Goal: Navigation & Orientation: Find specific page/section

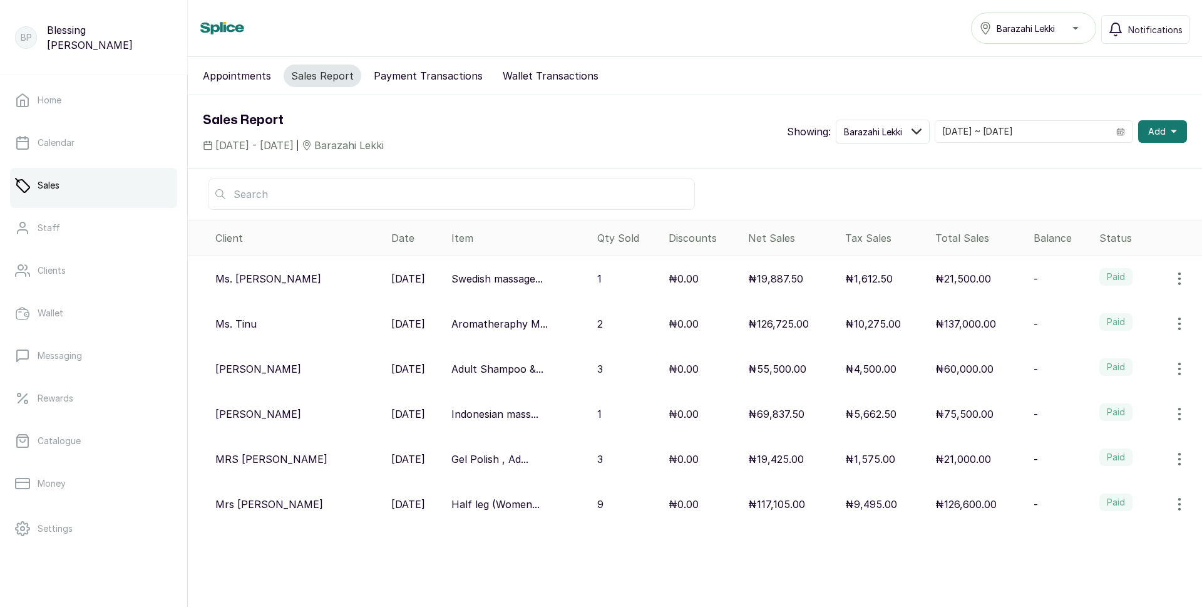
click at [242, 73] on button "Appointments" at bounding box center [236, 75] width 83 height 23
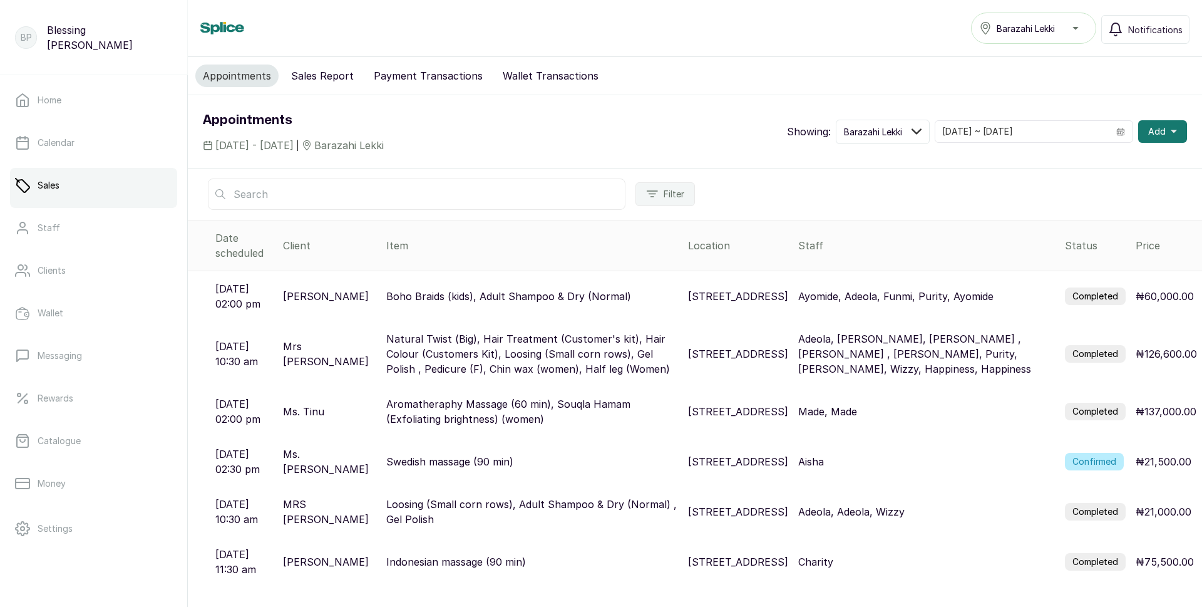
click at [398, 78] on button "Payment Transactions" at bounding box center [428, 75] width 124 height 23
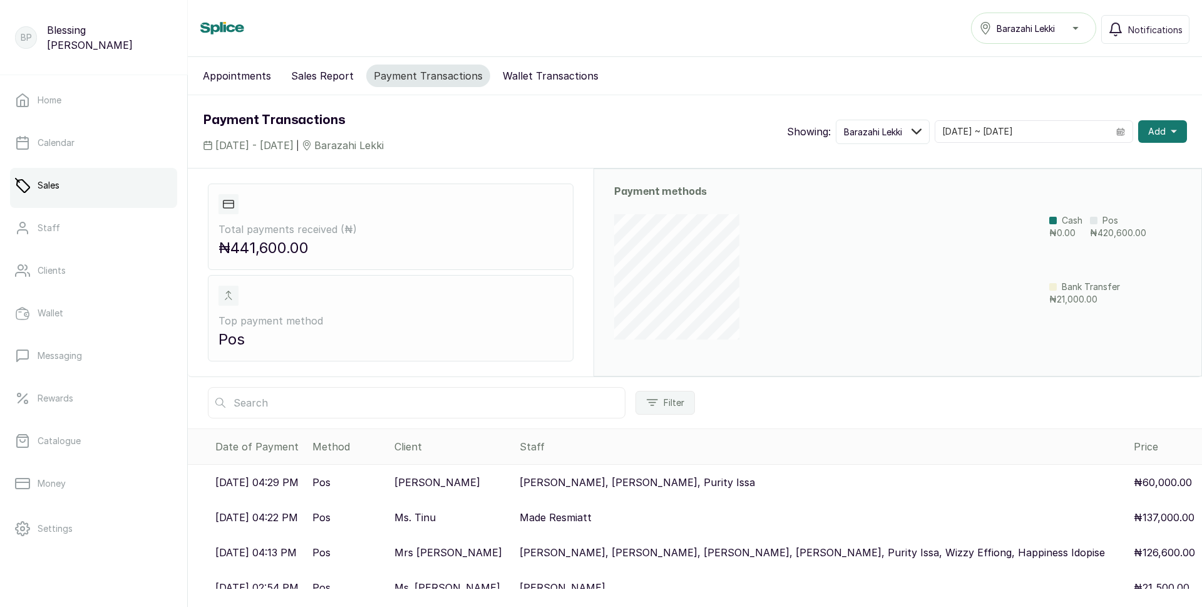
click at [520, 73] on button "Wallet Transactions" at bounding box center [550, 75] width 111 height 23
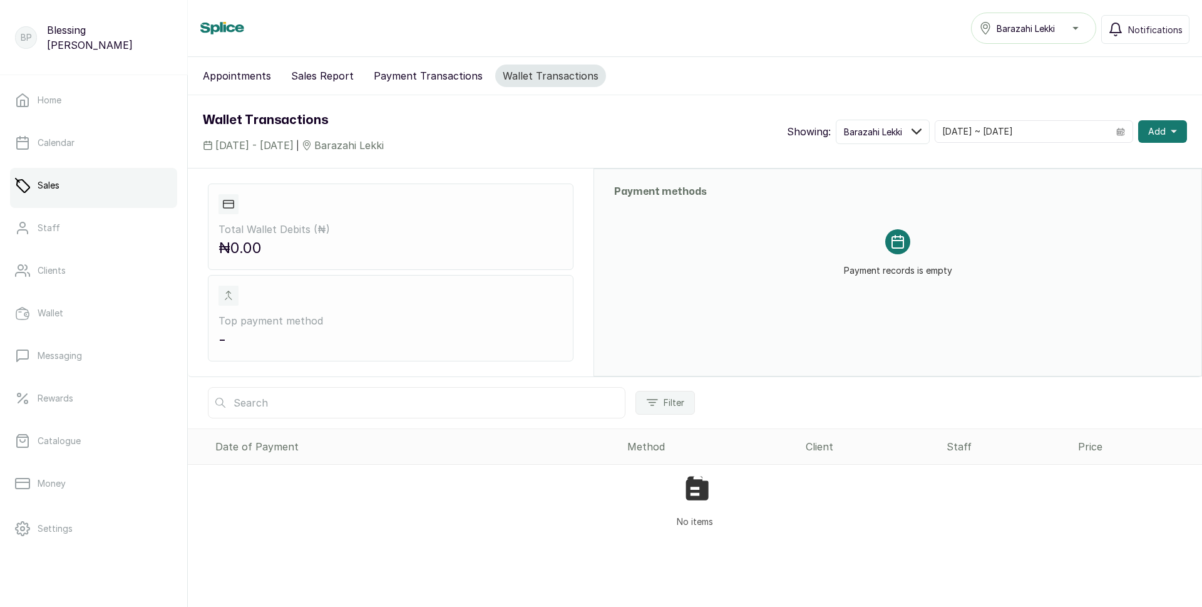
click at [328, 75] on button "Sales Report" at bounding box center [323, 75] width 78 height 23
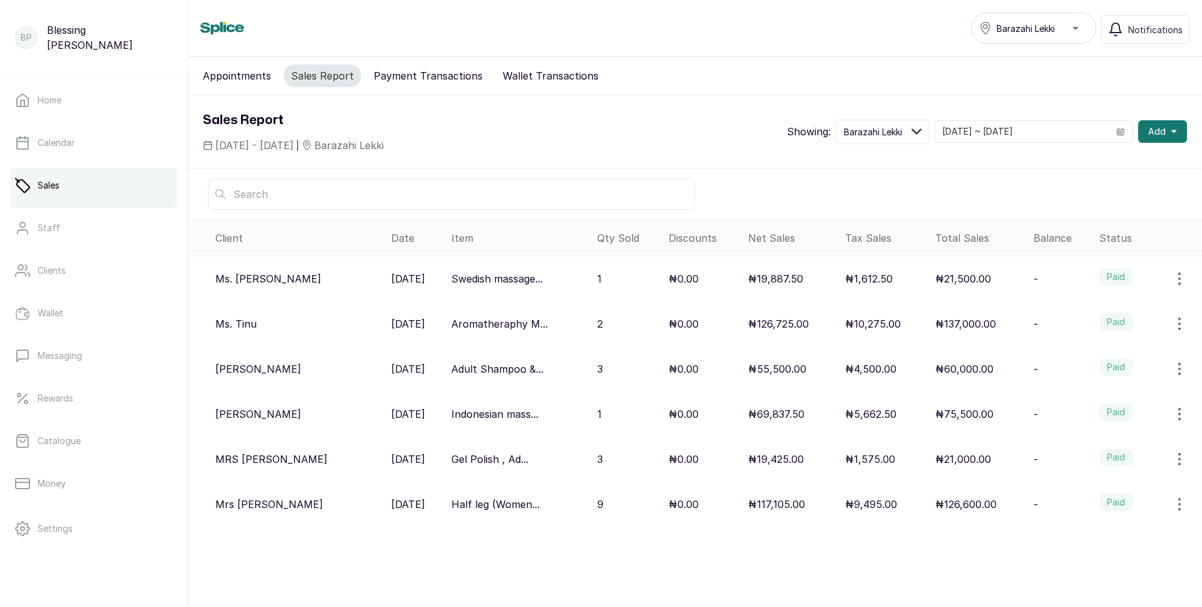
click at [210, 73] on button "Appointments" at bounding box center [236, 75] width 83 height 23
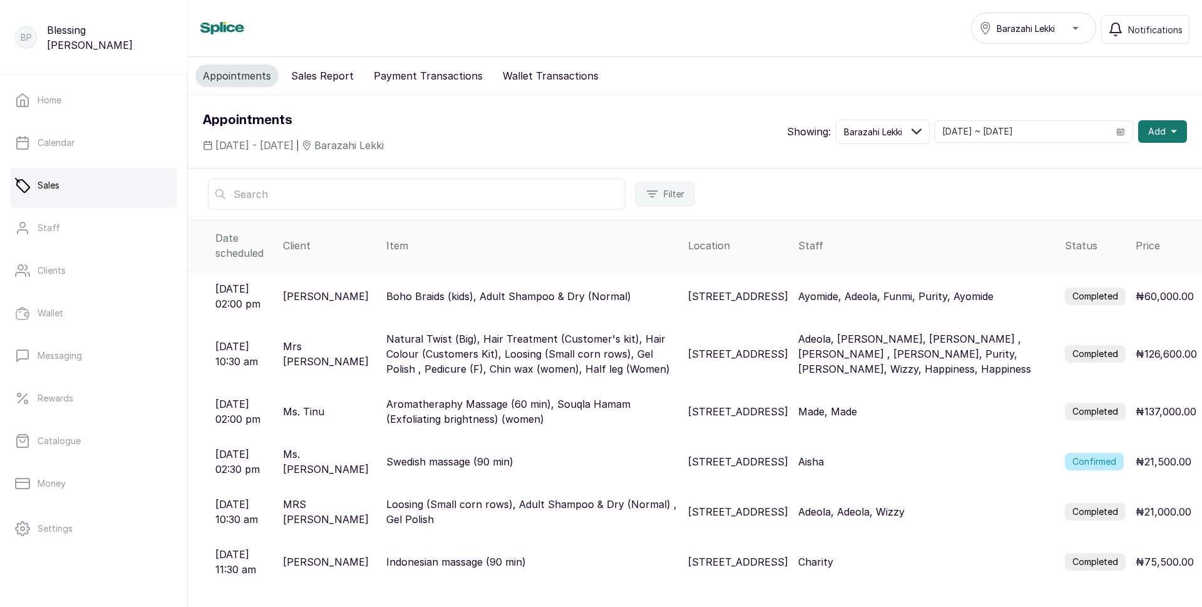
click at [324, 78] on button "Sales Report" at bounding box center [323, 75] width 78 height 23
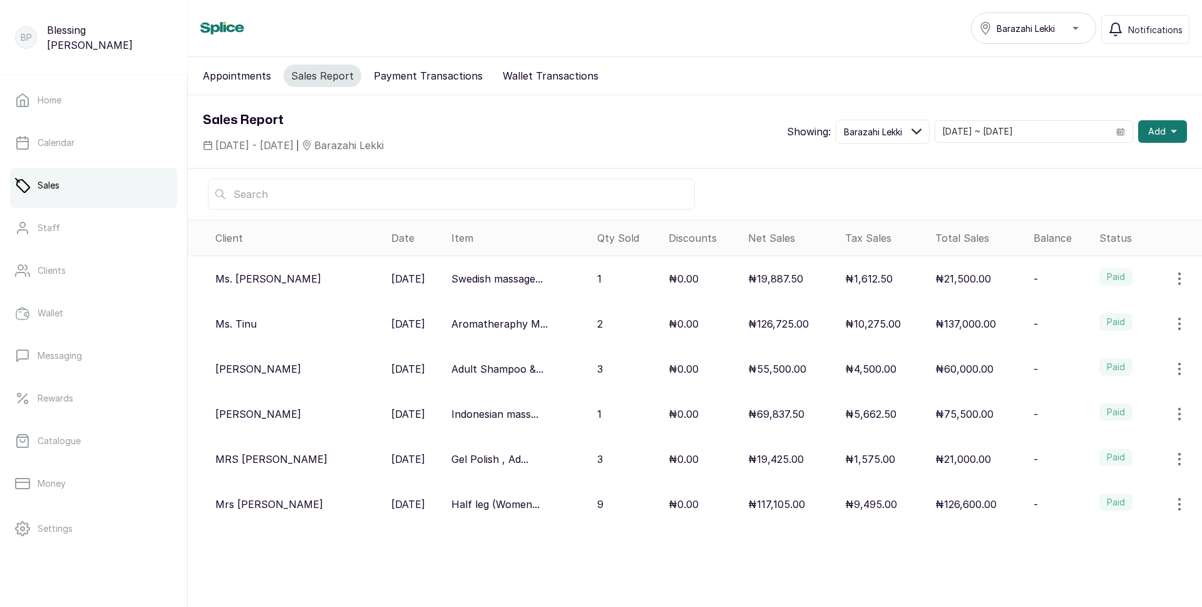
click at [420, 78] on button "Payment Transactions" at bounding box center [428, 75] width 124 height 23
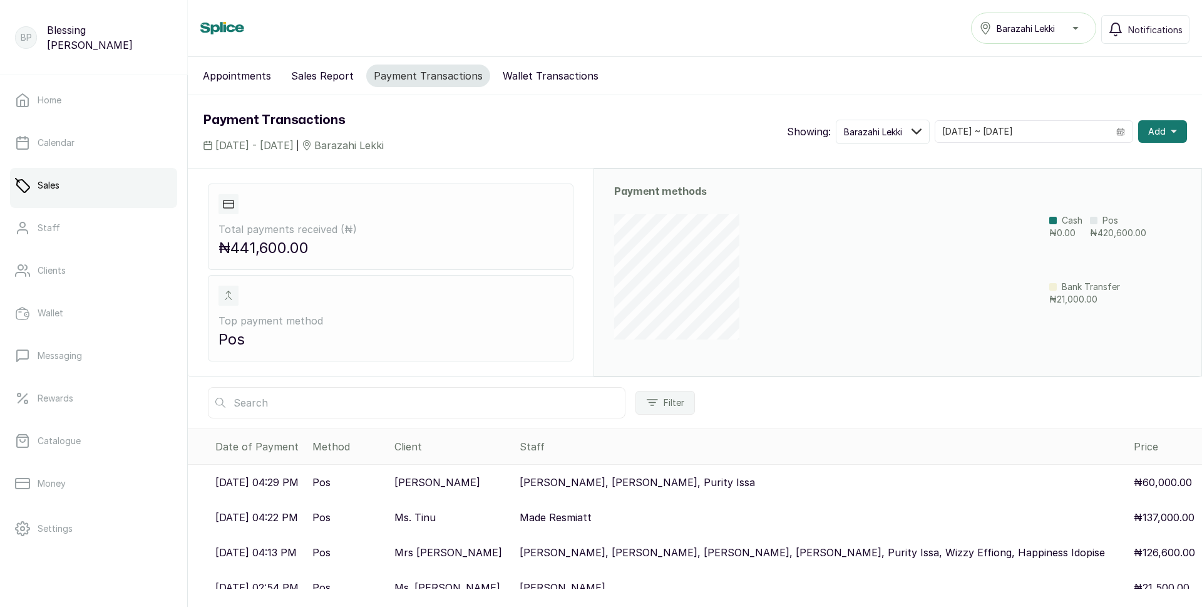
click at [309, 75] on button "Sales Report" at bounding box center [323, 75] width 78 height 23
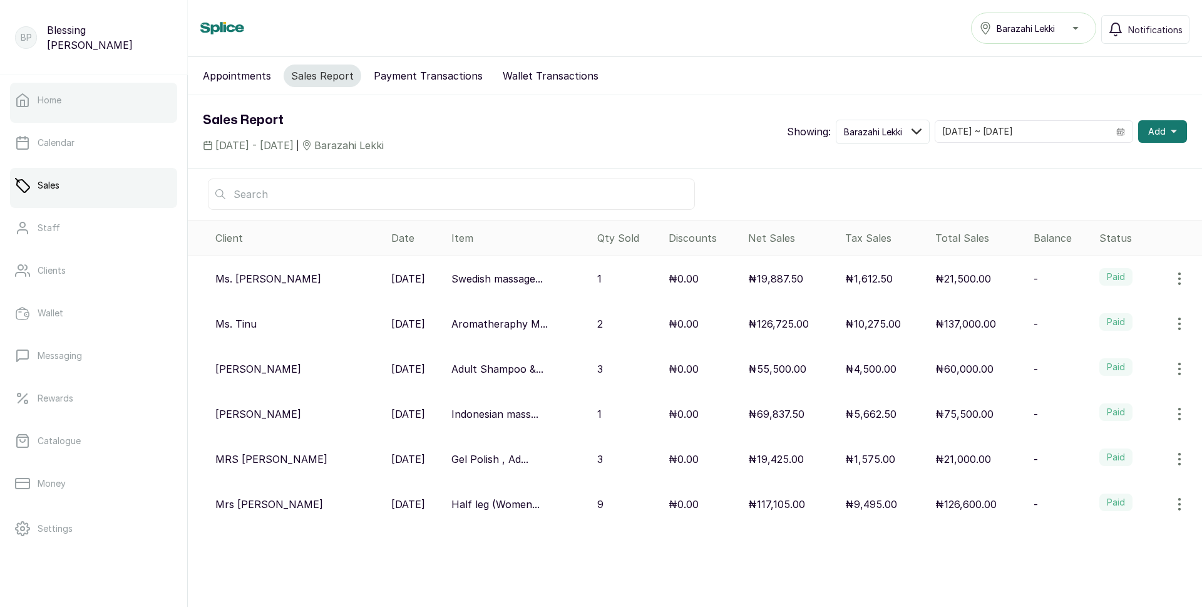
click at [54, 99] on p "Home" at bounding box center [50, 100] width 24 height 13
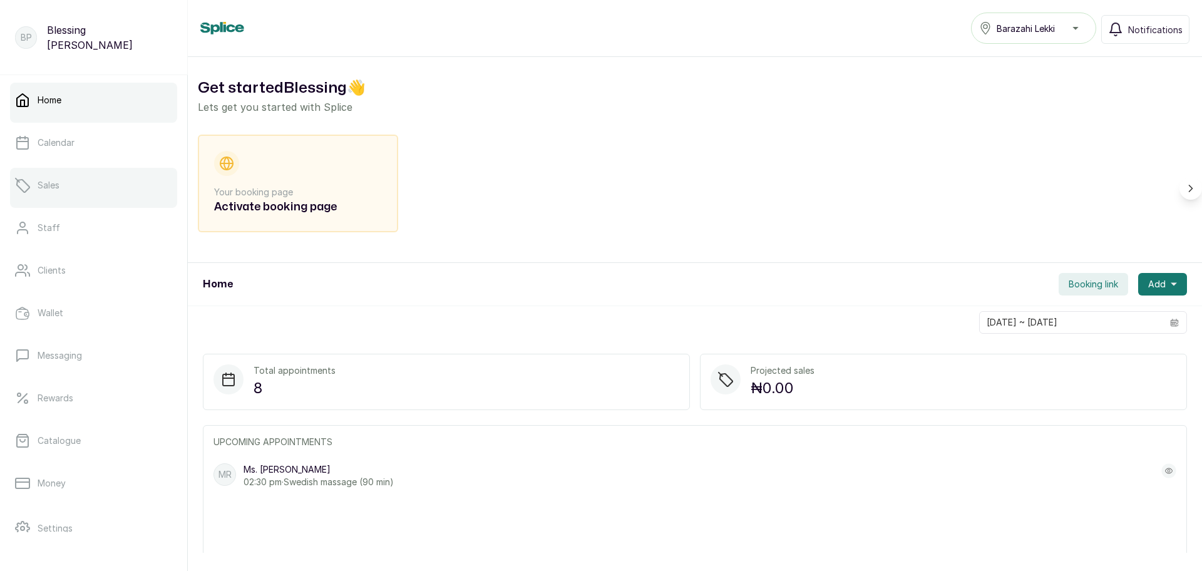
click at [75, 186] on link "Sales" at bounding box center [93, 185] width 167 height 35
